Goal: Find specific page/section: Find specific page/section

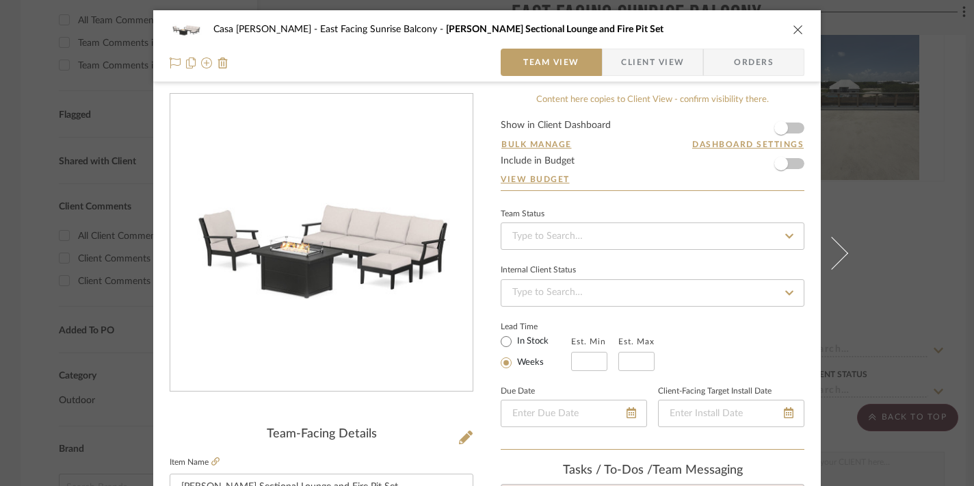
scroll to position [59, 0]
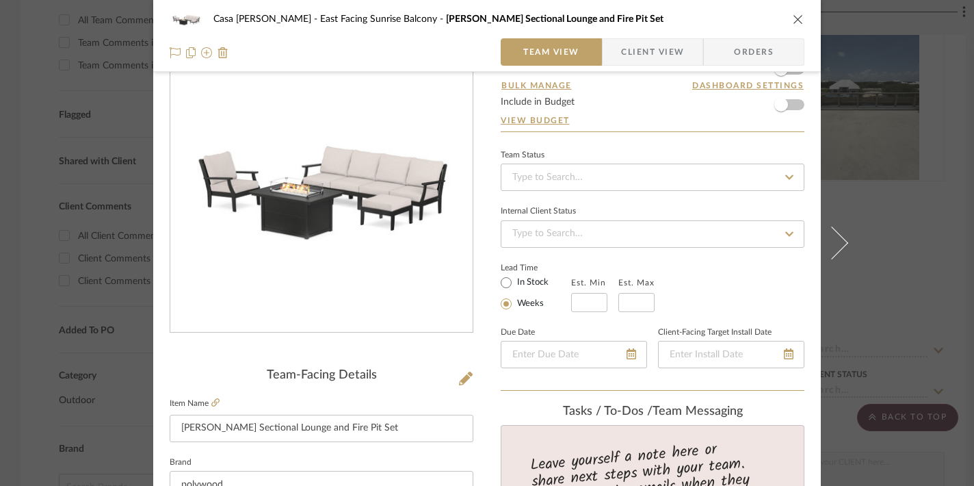
click at [793, 12] on div "Casa Brisa Refresh East Facing Sunrise Balcony Braxton Sectional Lounge and Fir…" at bounding box center [487, 18] width 635 height 27
click at [793, 18] on icon "close" at bounding box center [798, 19] width 11 height 11
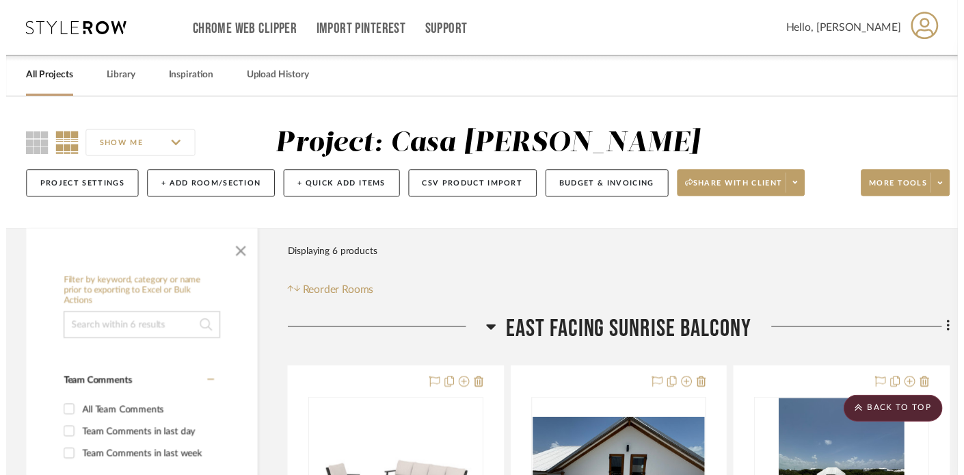
scroll to position [397, 0]
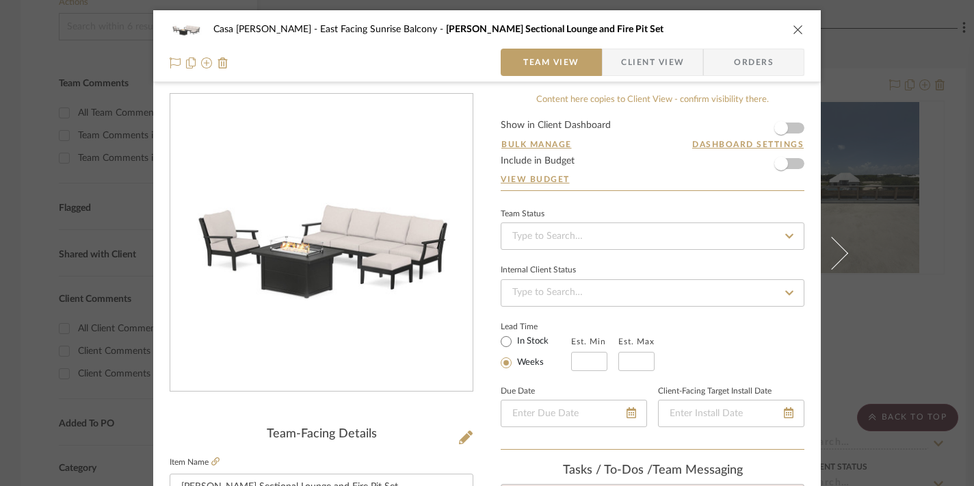
scroll to position [148, 0]
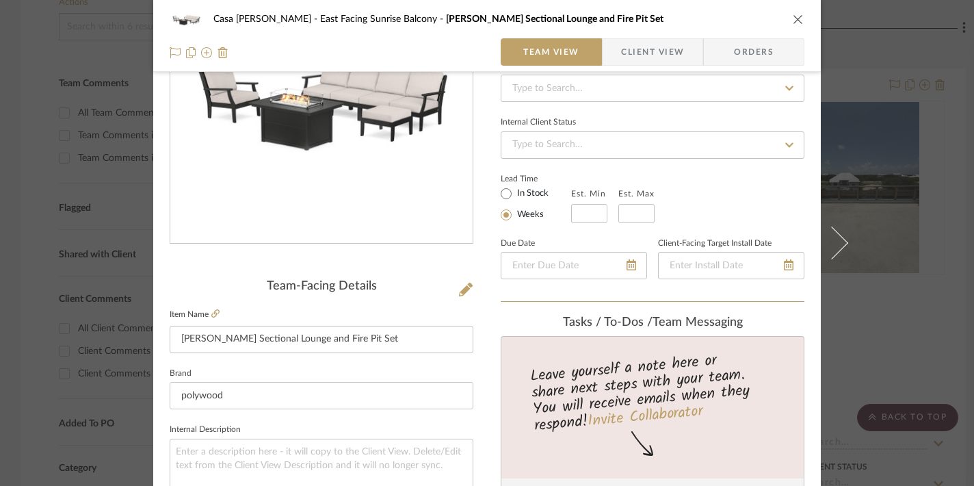
click at [793, 18] on icon "close" at bounding box center [798, 19] width 11 height 11
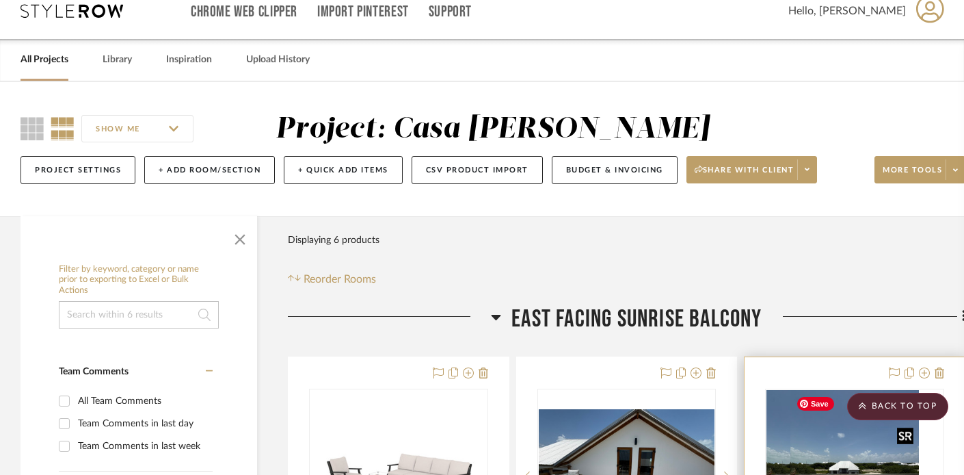
scroll to position [0, 0]
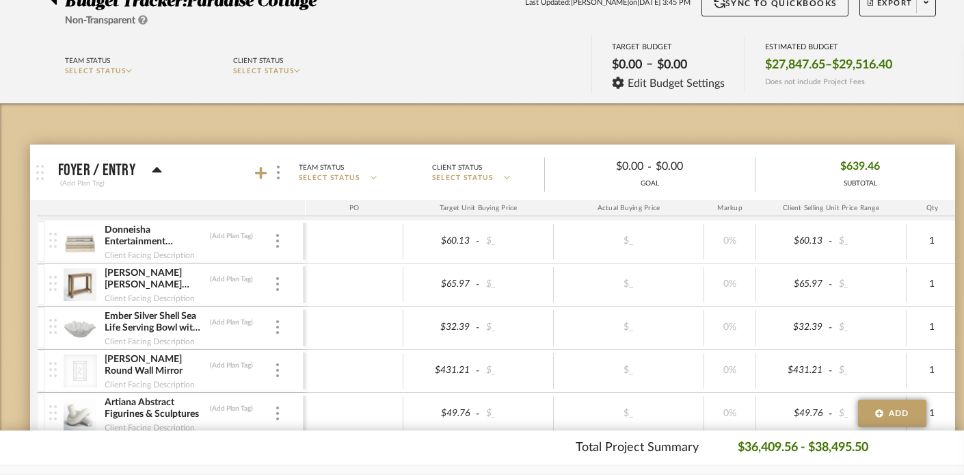
scroll to position [130, 0]
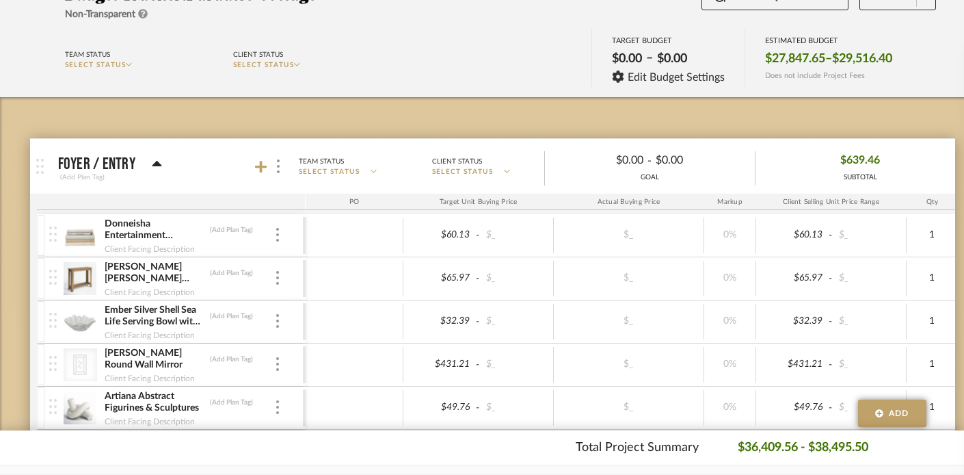
click at [155, 164] on icon at bounding box center [157, 163] width 10 height 5
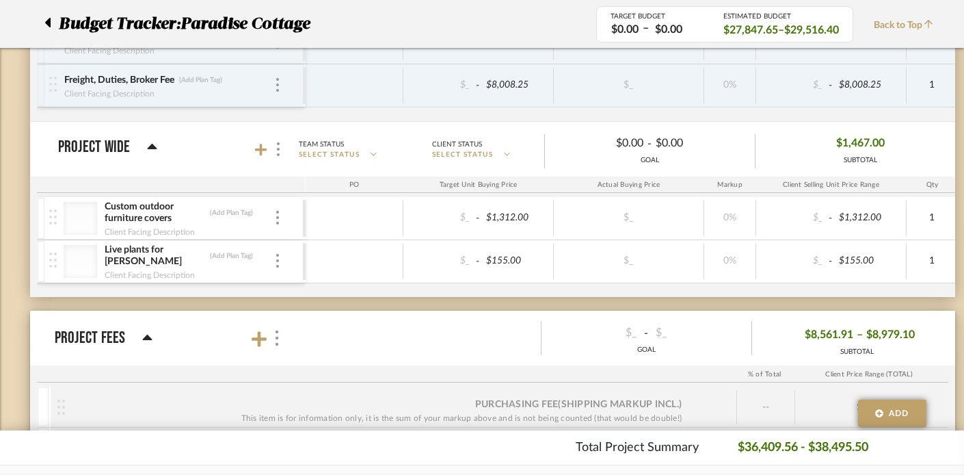
scroll to position [4237, 0]
